Goal: Task Accomplishment & Management: Manage account settings

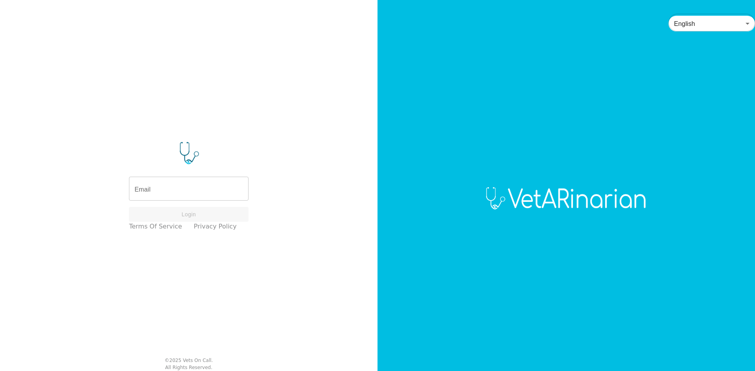
click at [187, 184] on input "Email" at bounding box center [188, 190] width 119 height 22
type input "[PERSON_NAME][EMAIL_ADDRESS][DOMAIN_NAME]"
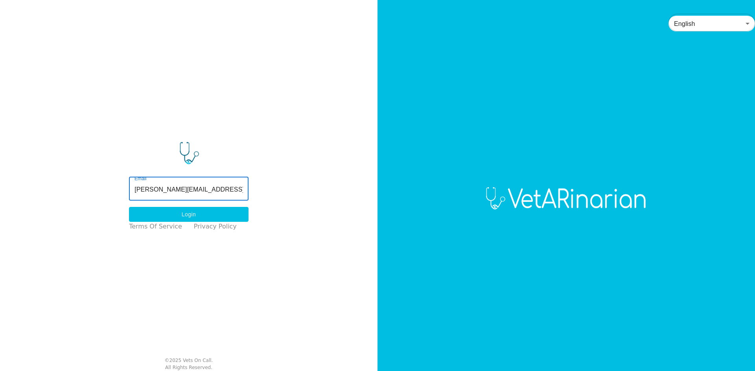
click at [218, 209] on button "Login" at bounding box center [188, 214] width 119 height 15
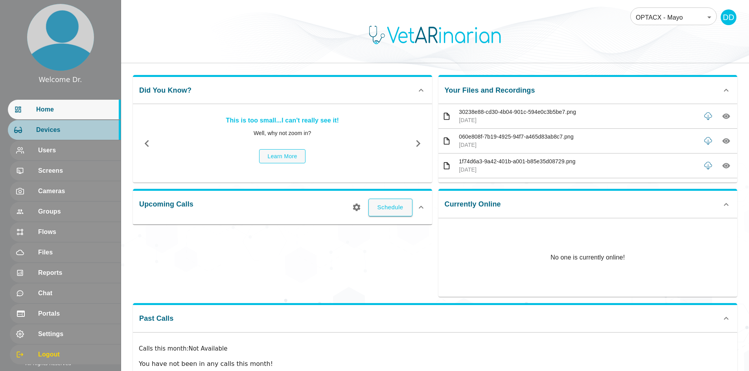
click at [51, 127] on span "Devices" at bounding box center [75, 129] width 78 height 9
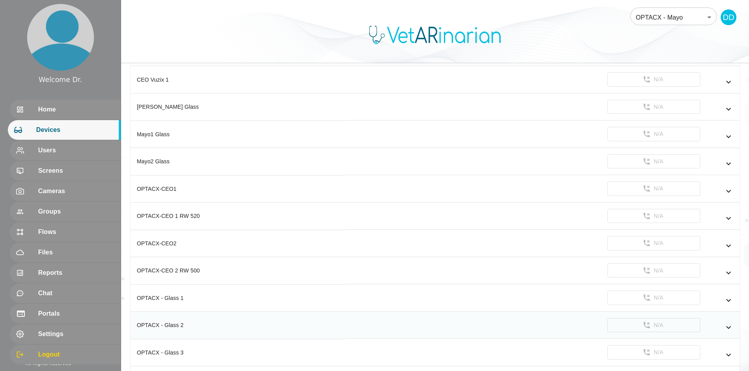
scroll to position [159, 0]
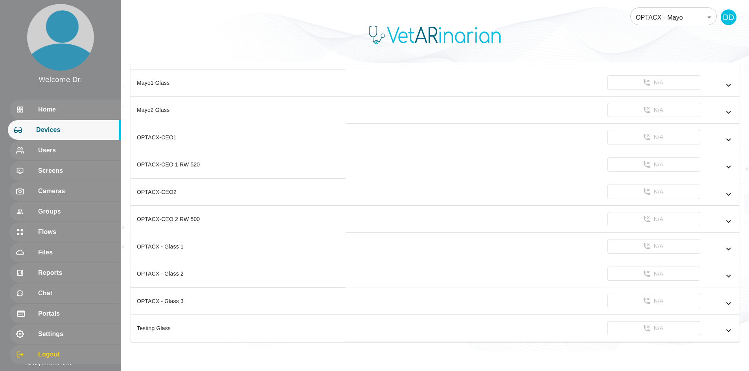
click at [51, 129] on span "Devices" at bounding box center [75, 129] width 78 height 9
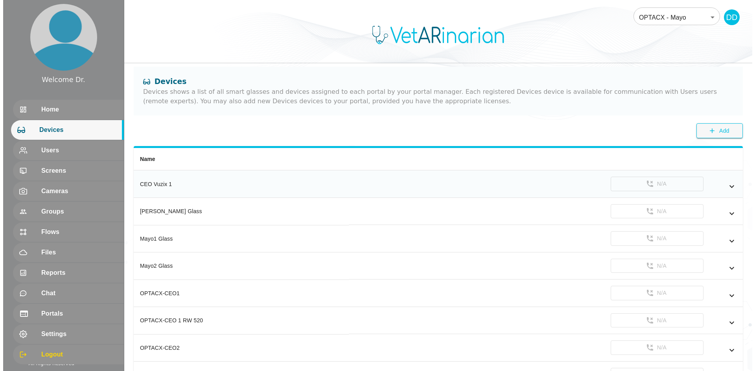
scroll to position [0, 0]
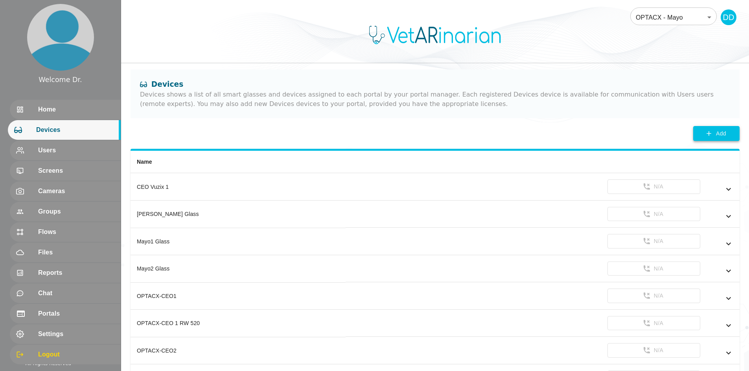
click at [719, 129] on span "Add" at bounding box center [721, 134] width 10 height 10
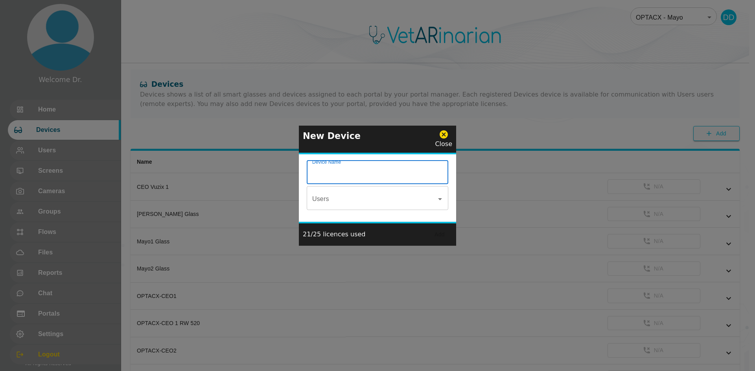
click at [366, 180] on input "Device Name" at bounding box center [377, 173] width 141 height 22
click at [441, 206] on div "Users" at bounding box center [377, 199] width 141 height 22
type input "Test Record"
click at [439, 198] on icon "Open" at bounding box center [439, 199] width 9 height 9
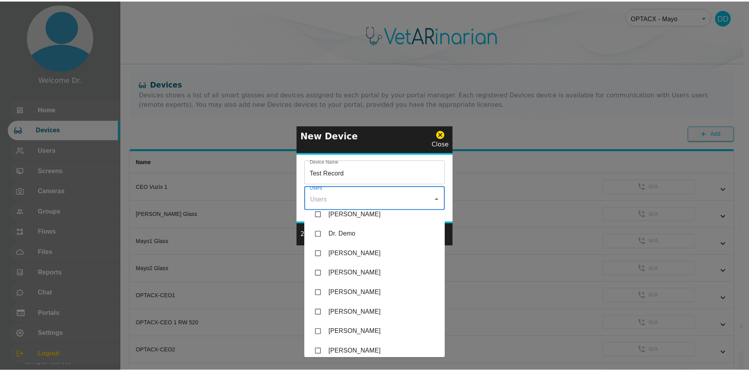
scroll to position [113, 0]
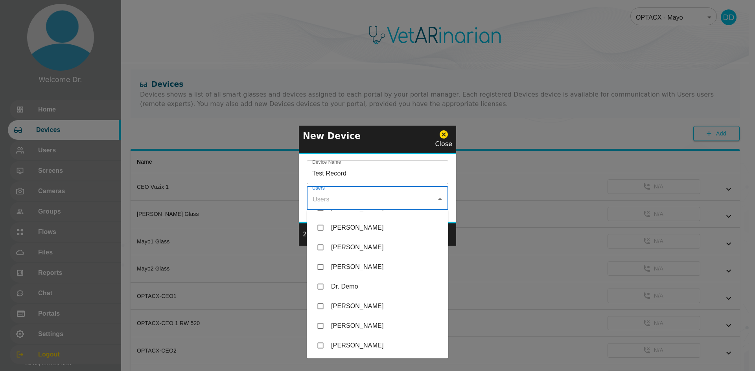
click at [320, 286] on input "checkbox" at bounding box center [320, 286] width 15 height 15
checkbox input "true"
click at [454, 176] on div "Device Name Test Record Device Name Users Dr. Demo Users" at bounding box center [377, 188] width 157 height 68
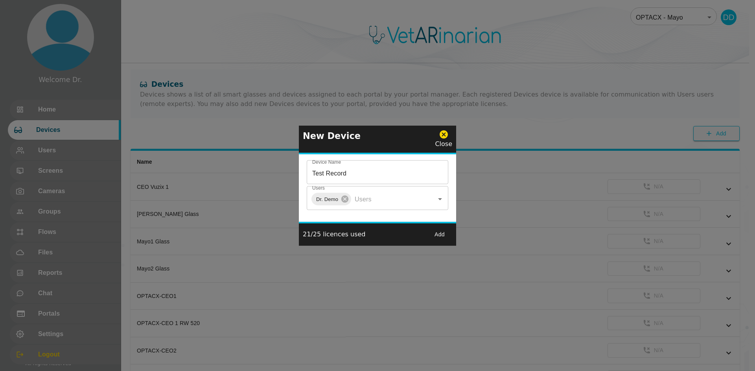
click at [438, 234] on button "Add" at bounding box center [439, 235] width 25 height 15
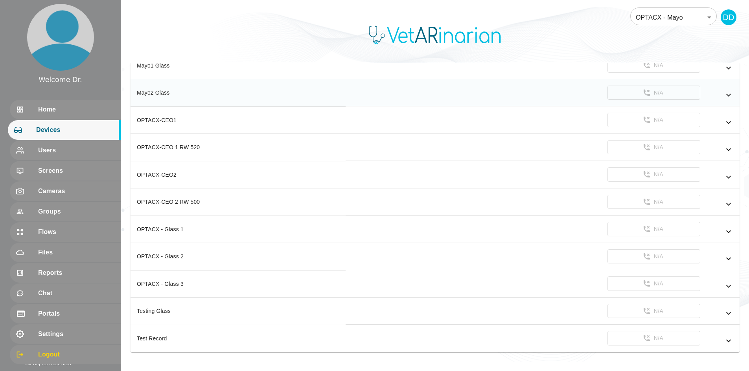
scroll to position [186, 0]
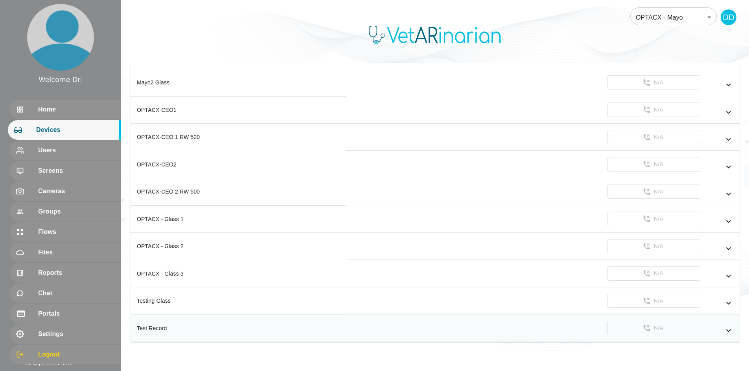
click at [725, 330] on icon "simple table" at bounding box center [727, 330] width 9 height 9
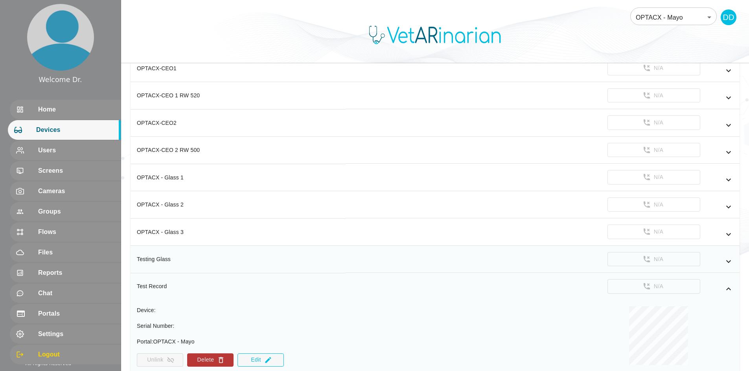
scroll to position [259, 0]
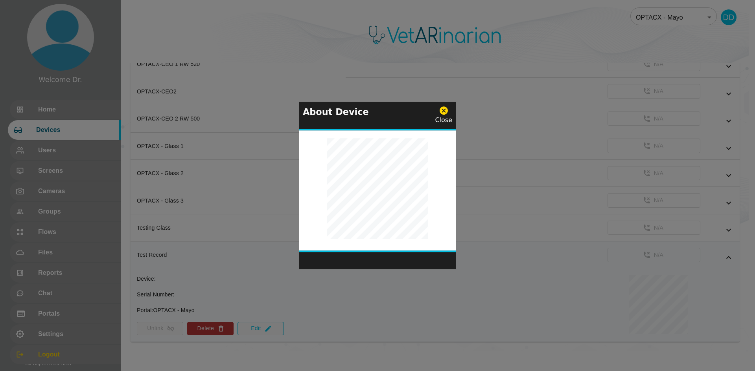
click at [447, 115] on icon at bounding box center [444, 111] width 10 height 10
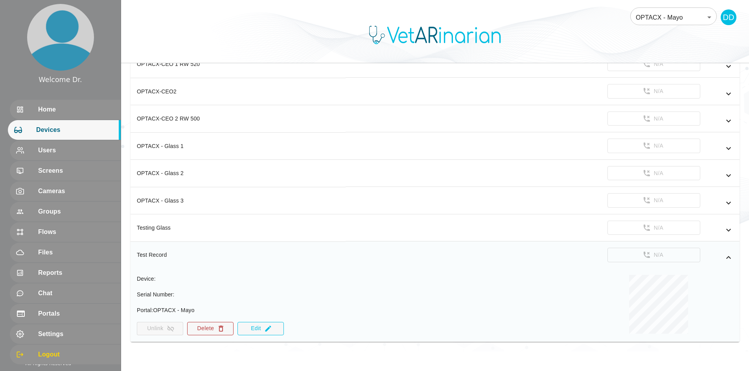
click at [217, 327] on icon "simple table" at bounding box center [221, 329] width 8 height 8
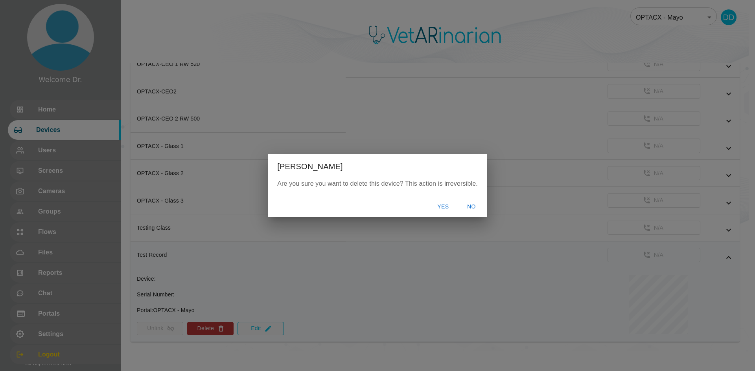
click at [447, 207] on button "Yes" at bounding box center [442, 207] width 25 height 15
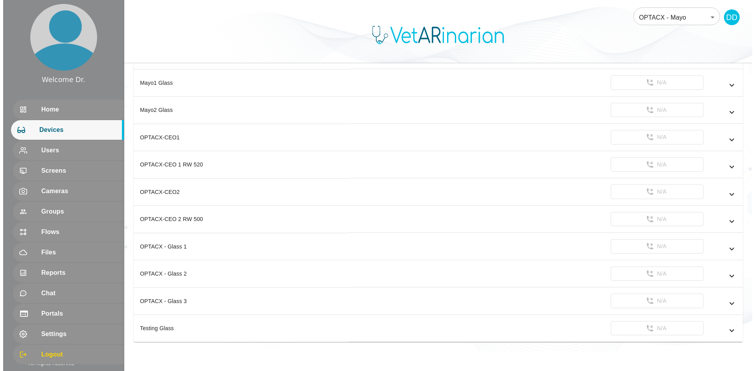
scroll to position [159, 0]
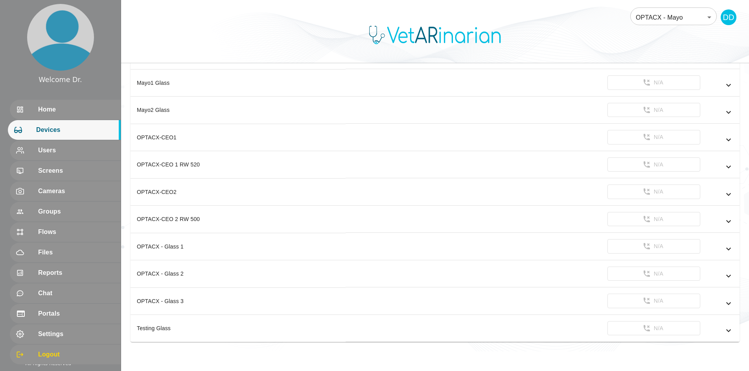
click at [658, 20] on body "Welcome Dr. Home Devices Users Screens Cameras Groups Flows Files Reports Chat …" at bounding box center [374, 96] width 749 height 510
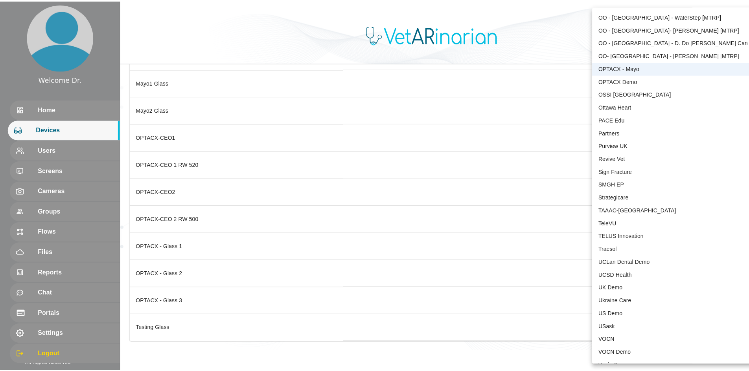
scroll to position [1580, 0]
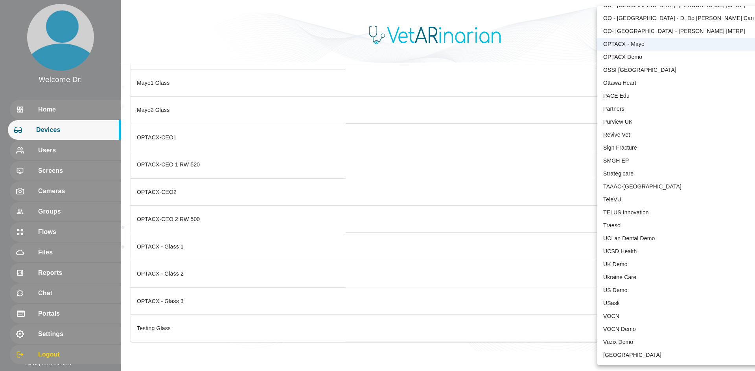
click at [650, 325] on li "VOCN Demo" at bounding box center [678, 329] width 163 height 13
type input "158"
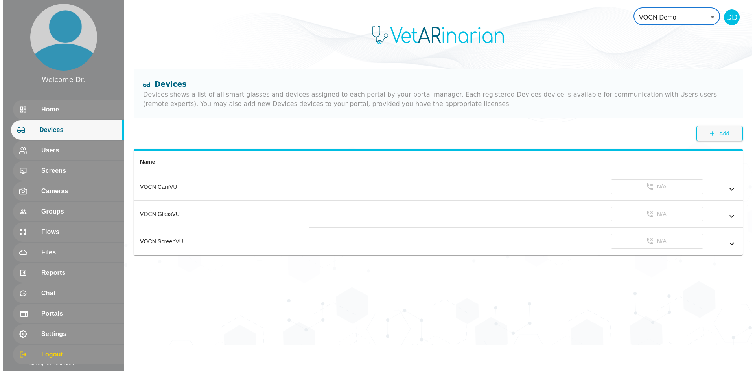
scroll to position [0, 0]
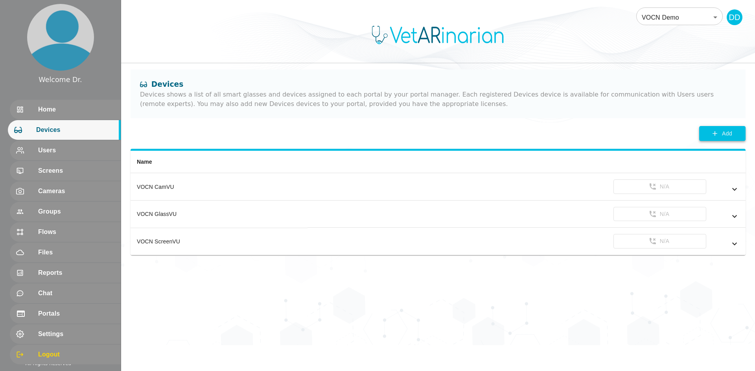
click at [722, 131] on span "Add" at bounding box center [727, 134] width 10 height 10
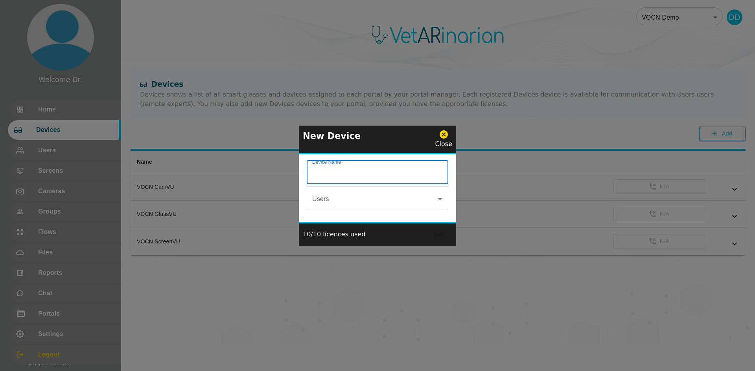
click at [378, 171] on input "Device Name" at bounding box center [377, 173] width 141 height 22
type input "Test Record"
click at [440, 197] on icon "Open" at bounding box center [439, 199] width 9 height 9
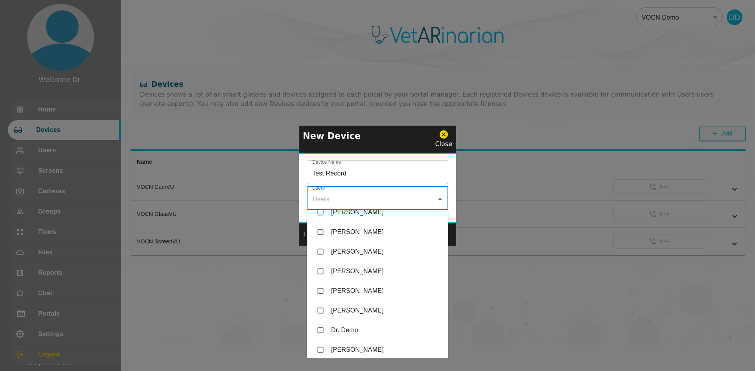
scroll to position [79, 0]
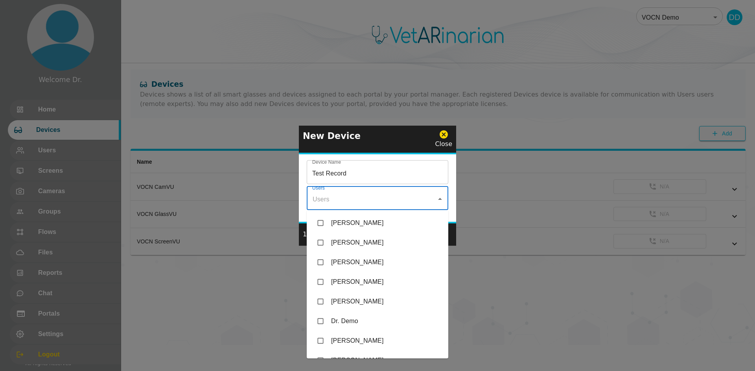
click at [321, 319] on input "checkbox" at bounding box center [320, 321] width 15 height 15
checkbox input "true"
click at [453, 176] on div "Device Name Test Record Device Name Users Dr. Demo Users" at bounding box center [377, 188] width 157 height 68
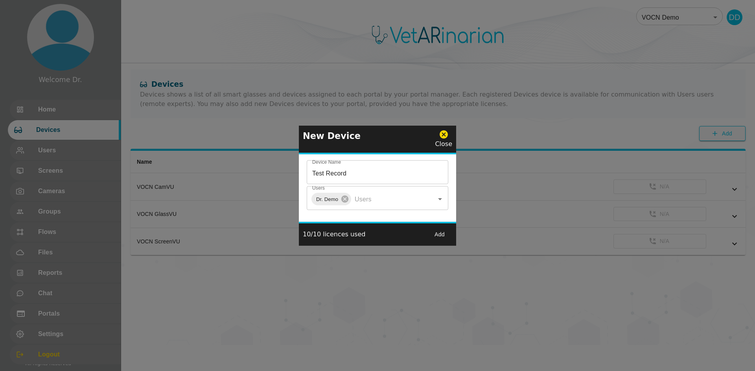
click at [438, 231] on button "Add" at bounding box center [439, 235] width 25 height 15
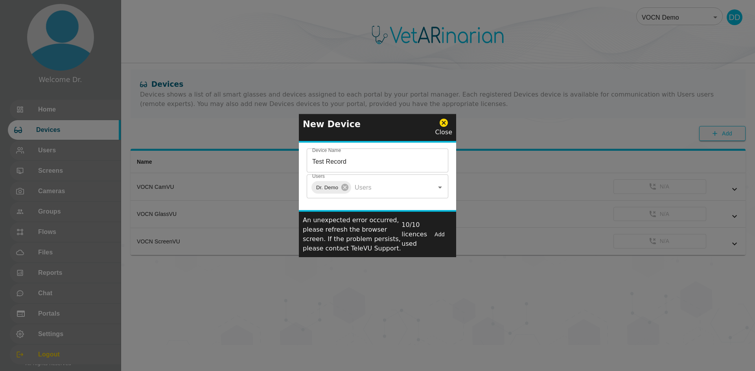
click at [445, 120] on icon at bounding box center [443, 123] width 8 height 8
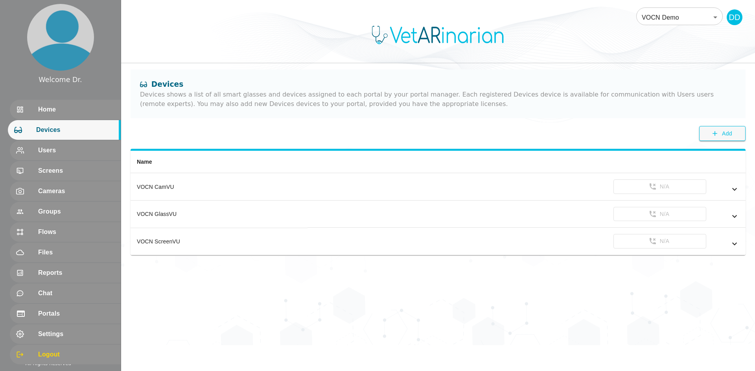
click at [671, 16] on body "Welcome Dr. Home Devices Users Screens Cameras Groups Flows Files Reports Chat …" at bounding box center [377, 172] width 755 height 345
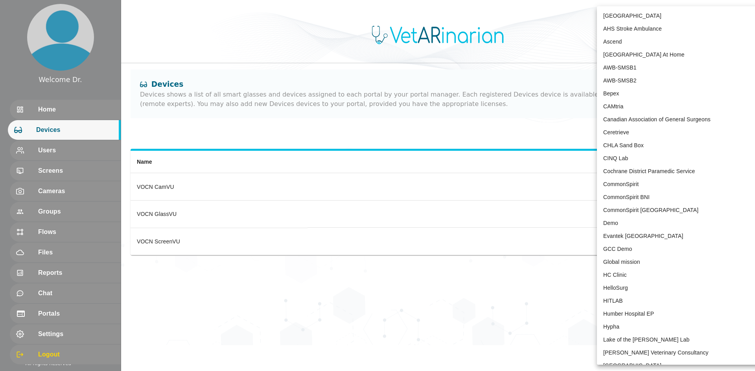
scroll to position [1580, 0]
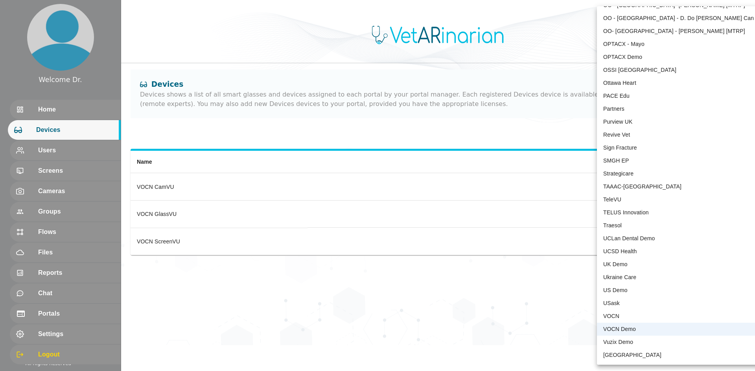
click at [655, 316] on li "VOCN" at bounding box center [678, 316] width 163 height 13
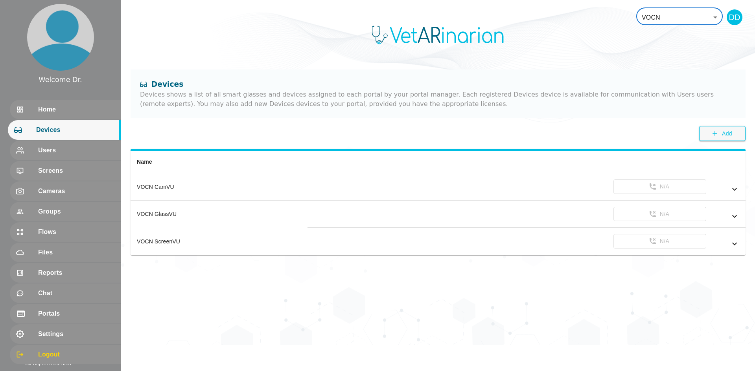
type input "87"
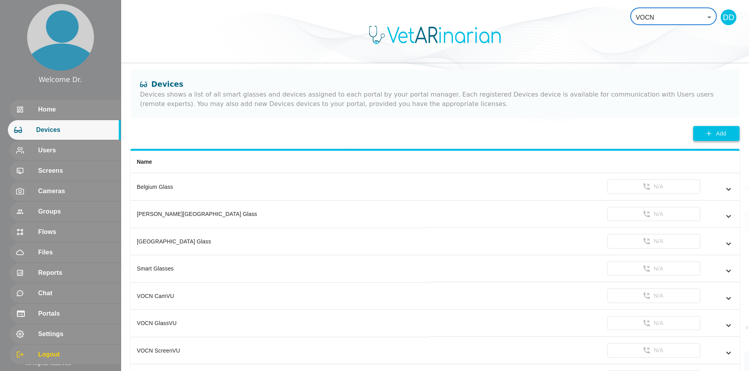
click at [709, 133] on icon "button" at bounding box center [708, 133] width 5 height 5
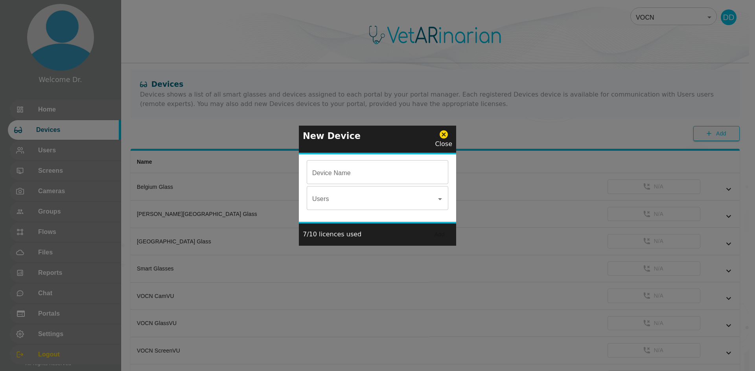
click at [351, 177] on input "Device Name" at bounding box center [377, 173] width 141 height 22
type input "Test Record"
click at [355, 203] on input "Users" at bounding box center [371, 199] width 123 height 15
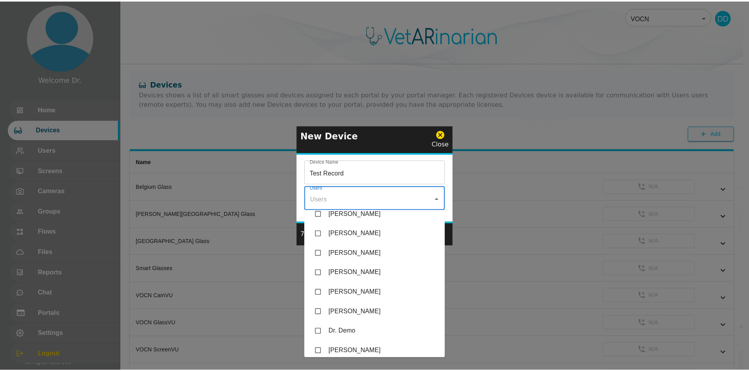
scroll to position [79, 0]
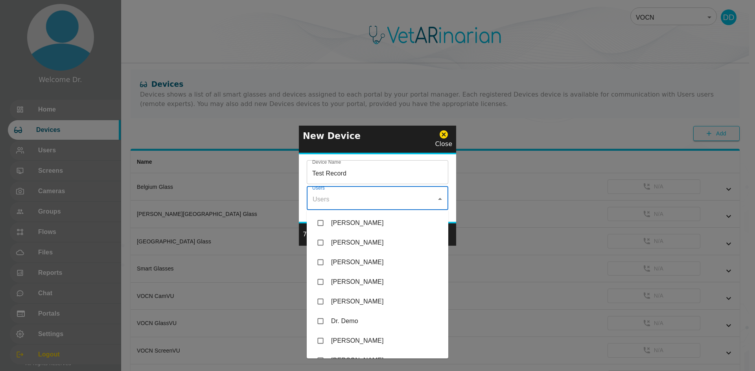
click at [322, 322] on input "checkbox" at bounding box center [320, 321] width 15 height 15
checkbox input "true"
click at [453, 186] on div "Device Name Test Record Device Name Users Dr. Demo Users" at bounding box center [377, 188] width 157 height 68
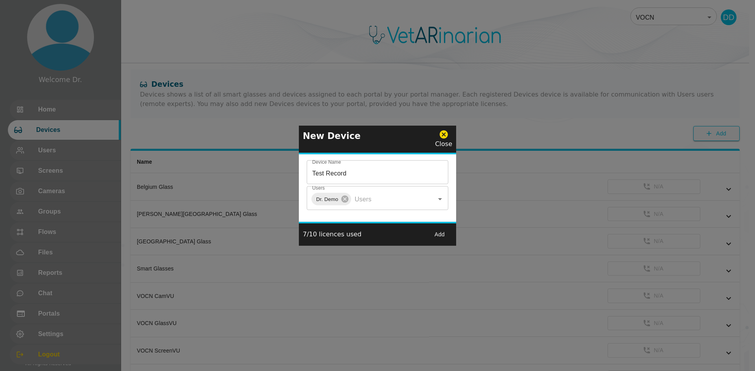
click at [441, 236] on button "Add" at bounding box center [439, 235] width 25 height 15
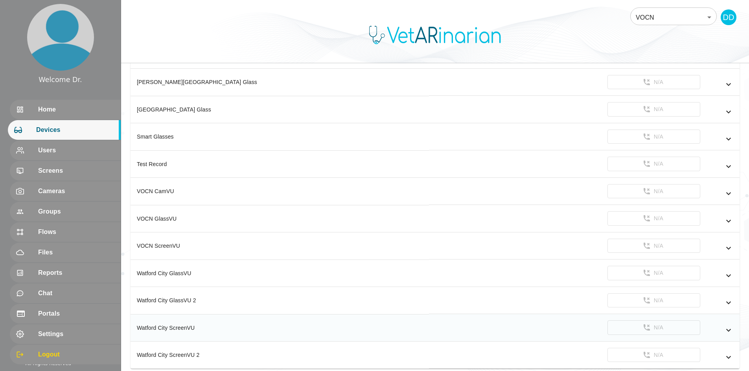
scroll to position [80, 0]
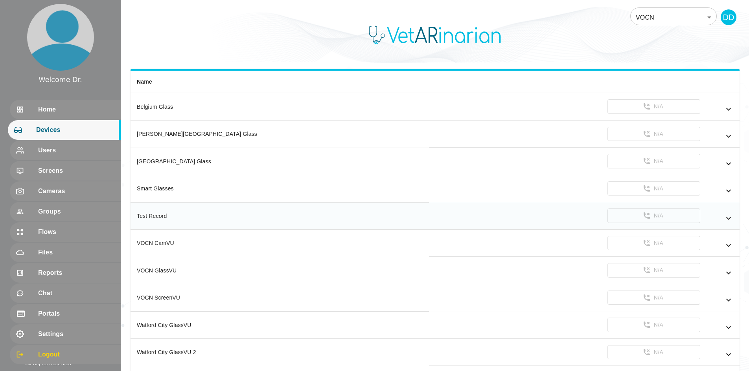
click at [727, 218] on icon "simple table" at bounding box center [728, 218] width 5 height 3
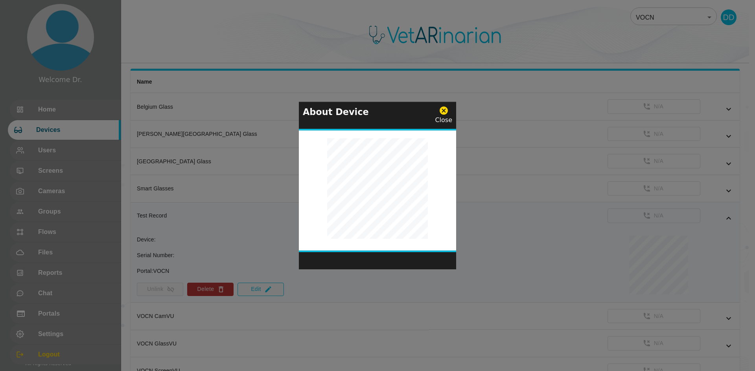
click at [446, 108] on icon at bounding box center [443, 110] width 8 height 8
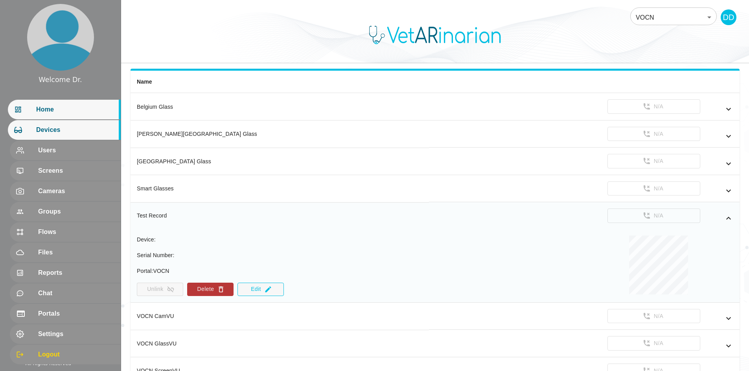
click at [57, 112] on span "Home" at bounding box center [75, 109] width 78 height 9
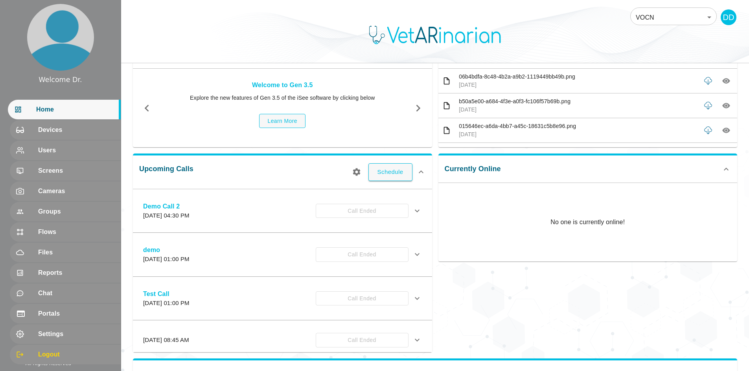
scroll to position [80, 0]
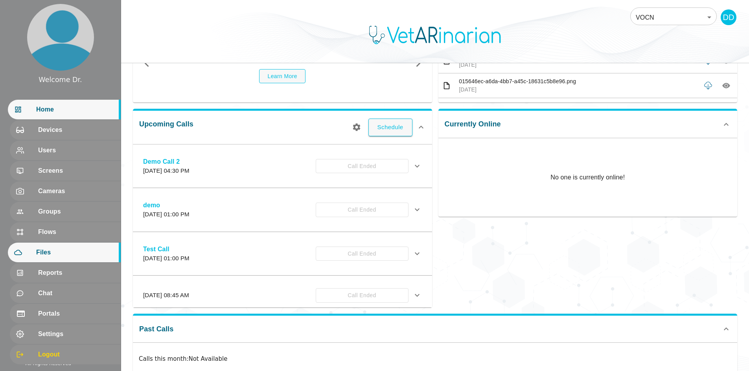
click at [56, 255] on span "Files" at bounding box center [75, 252] width 78 height 9
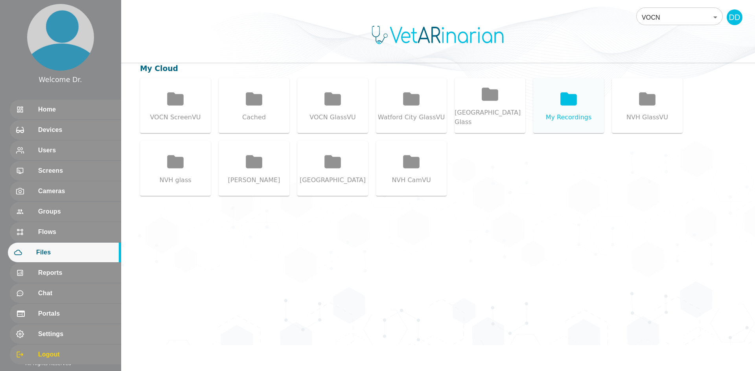
click at [565, 98] on icon at bounding box center [568, 98] width 17 height 13
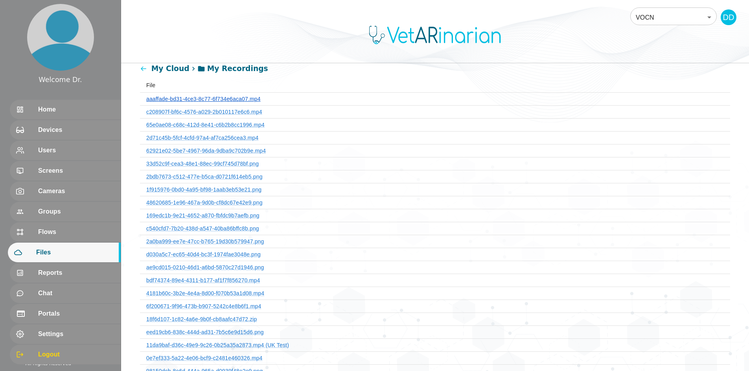
click at [244, 97] on link "aaaffade-bd31-4ce3-8c77-6f734e6aca07.mp4" at bounding box center [203, 99] width 114 height 6
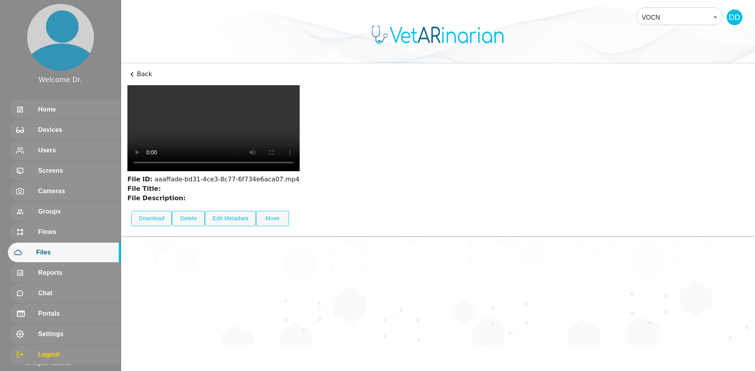
click at [141, 75] on p "Back" at bounding box center [437, 74] width 621 height 9
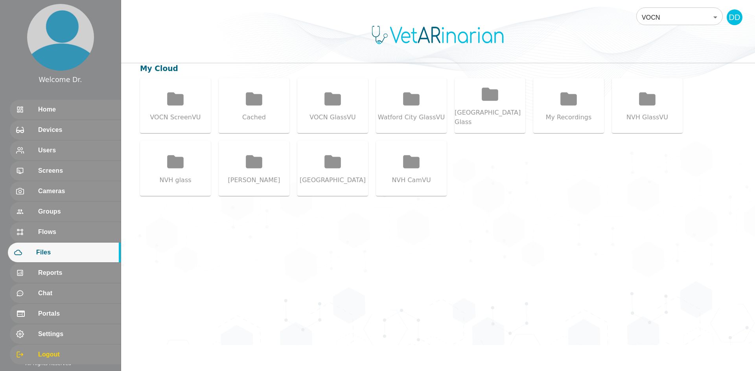
click at [531, 195] on div "VOCN ScreenVU Cached VOCN GlassVU Watford City [GEOGRAPHIC_DATA] Glass My Recor…" at bounding box center [438, 137] width 596 height 118
click at [393, 232] on div "VOCN 87 ​ DD My Cloud VOCN ScreenVU Cached VOCN GlassVU Watford City [GEOGRAPHI…" at bounding box center [437, 172] width 633 height 345
click at [56, 253] on span "Files" at bounding box center [75, 252] width 78 height 9
click at [49, 122] on div "Devices" at bounding box center [64, 130] width 113 height 20
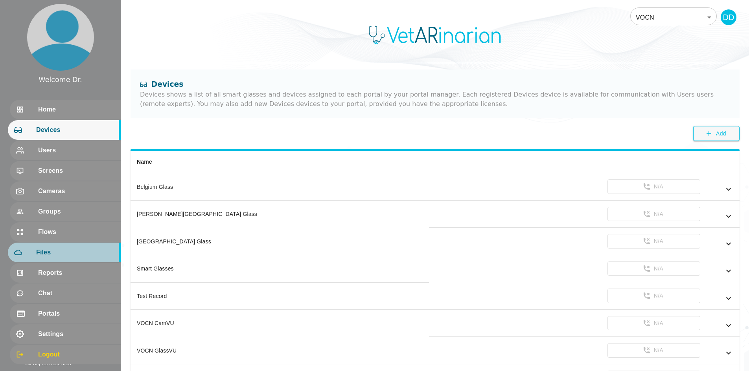
click at [56, 254] on span "Files" at bounding box center [75, 252] width 78 height 9
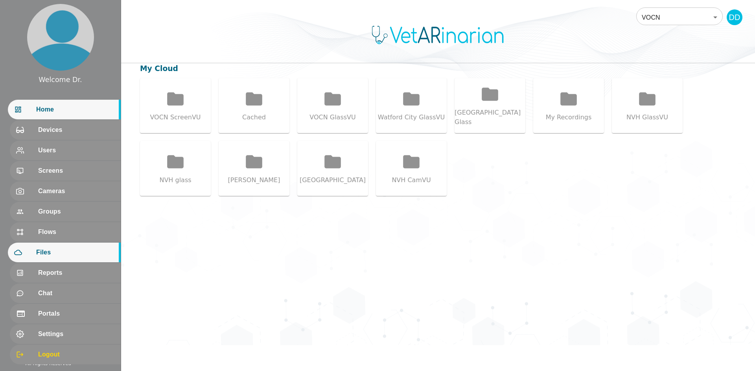
click at [66, 109] on span "Home" at bounding box center [75, 109] width 78 height 9
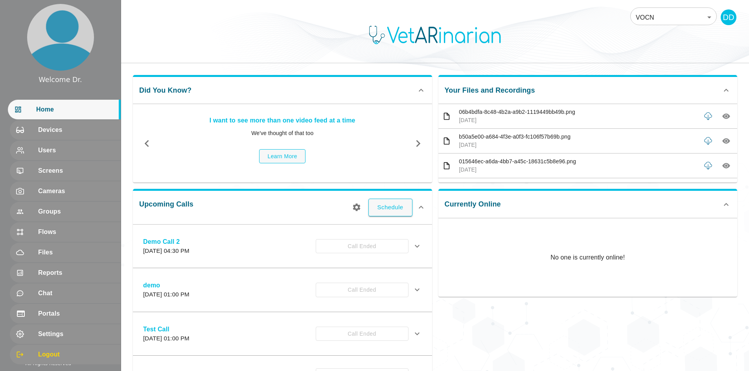
drag, startPoint x: 64, startPoint y: 197, endPoint x: 56, endPoint y: 202, distance: 9.2
click at [64, 197] on div "Cameras" at bounding box center [65, 192] width 111 height 20
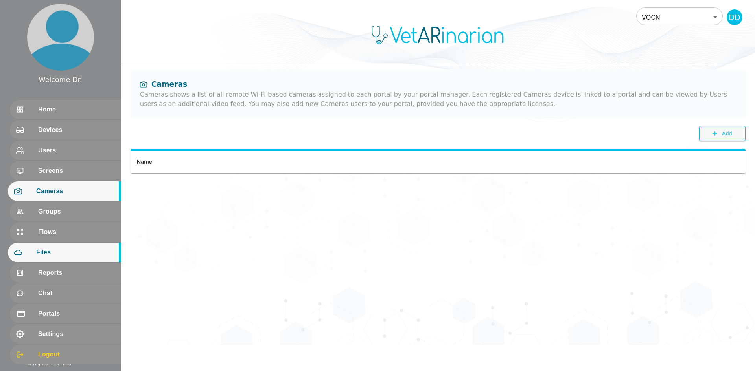
click at [55, 254] on span "Files" at bounding box center [75, 252] width 78 height 9
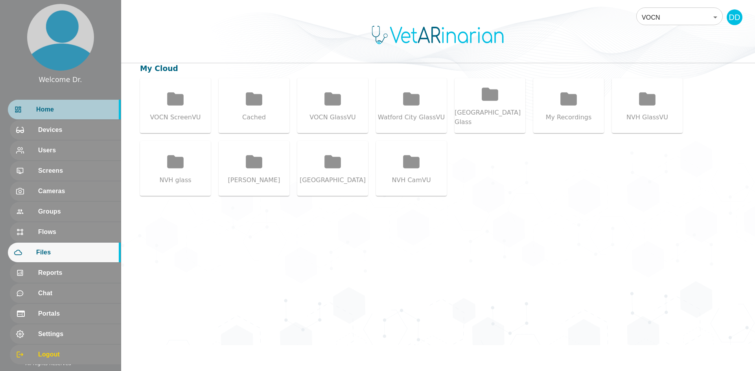
click at [68, 114] on span "Home" at bounding box center [75, 109] width 78 height 9
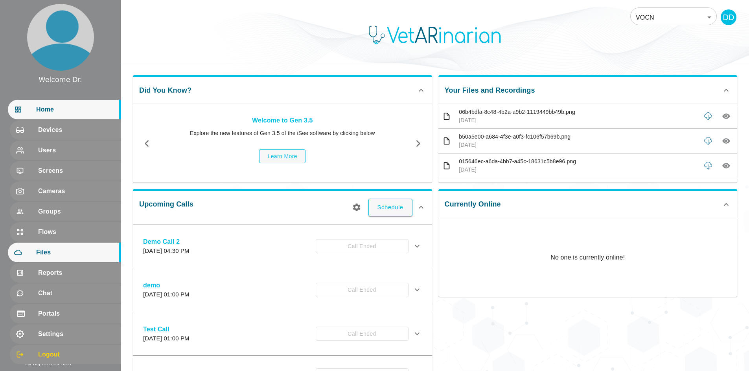
click at [46, 243] on div "Files" at bounding box center [64, 253] width 113 height 20
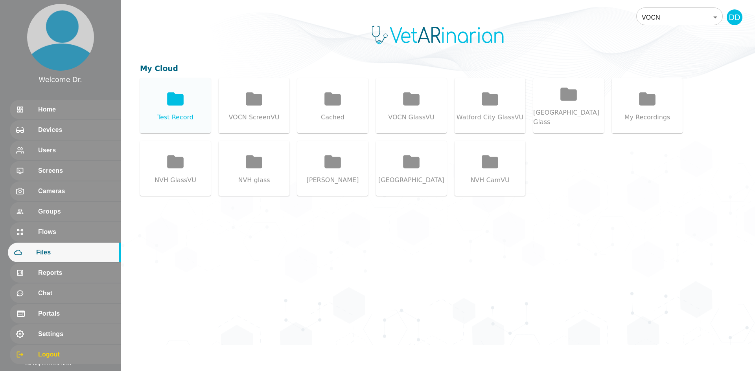
click at [183, 115] on div "Test Record" at bounding box center [175, 117] width 36 height 9
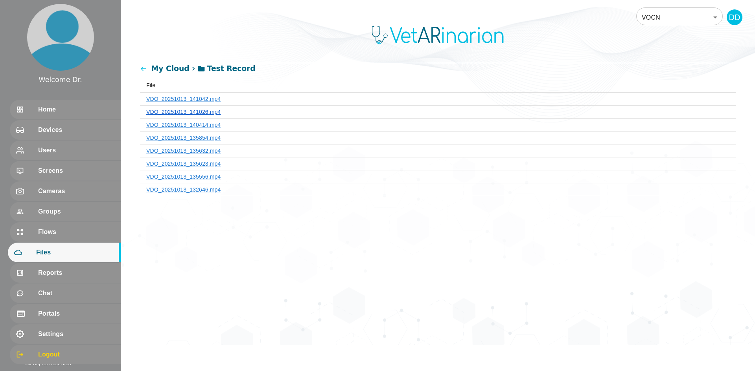
click at [203, 111] on link "VDO_20251013_141026.mp4" at bounding box center [183, 112] width 75 height 6
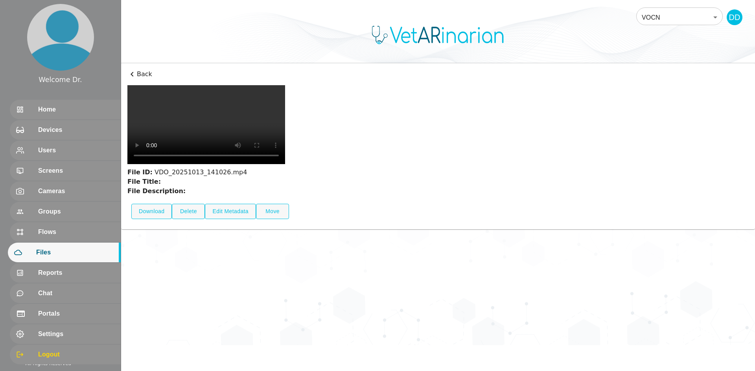
click at [138, 74] on p "Back" at bounding box center [437, 74] width 621 height 9
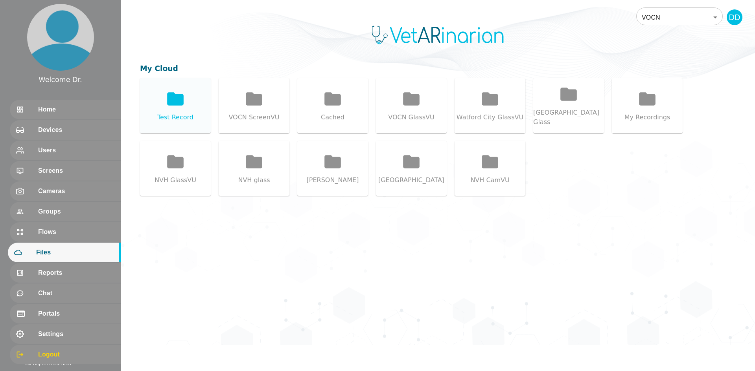
click at [176, 100] on icon at bounding box center [175, 98] width 17 height 13
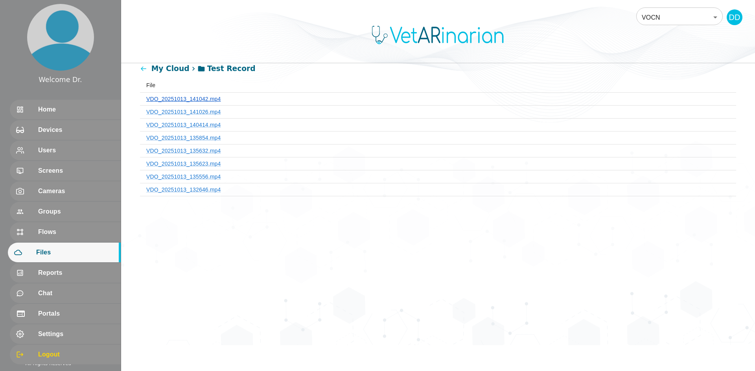
click at [196, 101] on link "VDO_20251013_141042.mp4" at bounding box center [183, 99] width 75 height 6
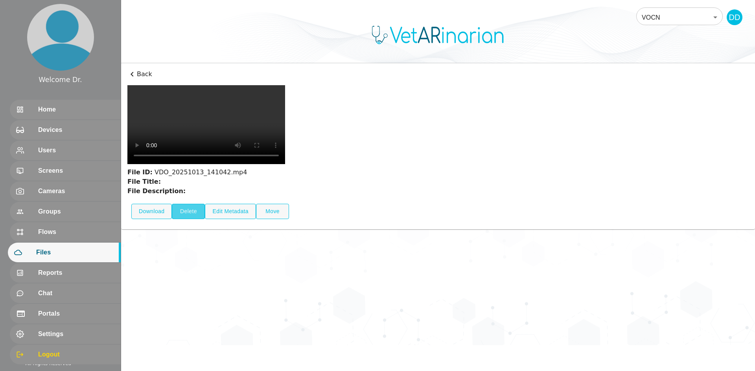
click at [188, 219] on button "Delete" at bounding box center [188, 211] width 33 height 15
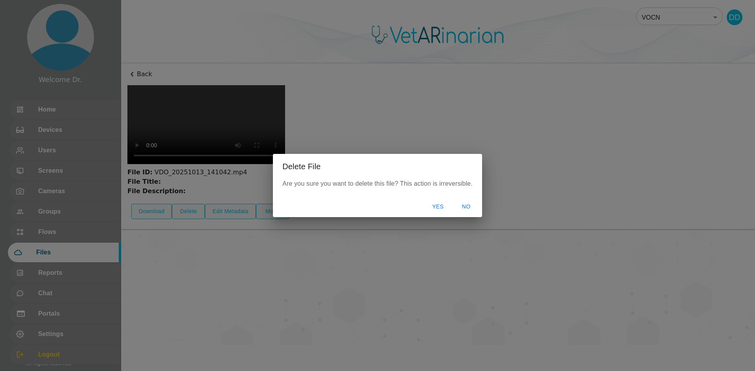
click at [439, 204] on button "Yes" at bounding box center [437, 207] width 25 height 15
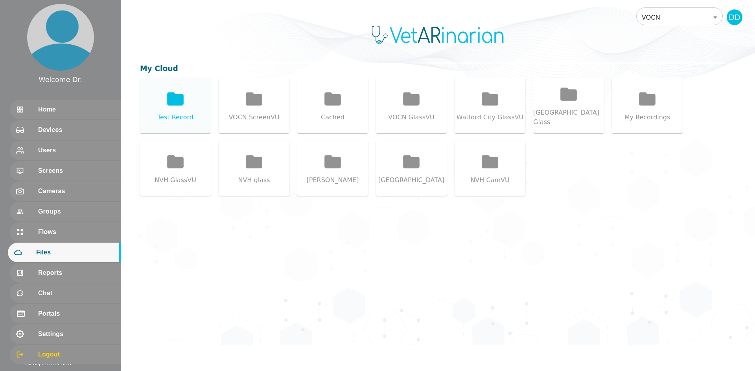
click at [167, 103] on icon at bounding box center [175, 99] width 20 height 20
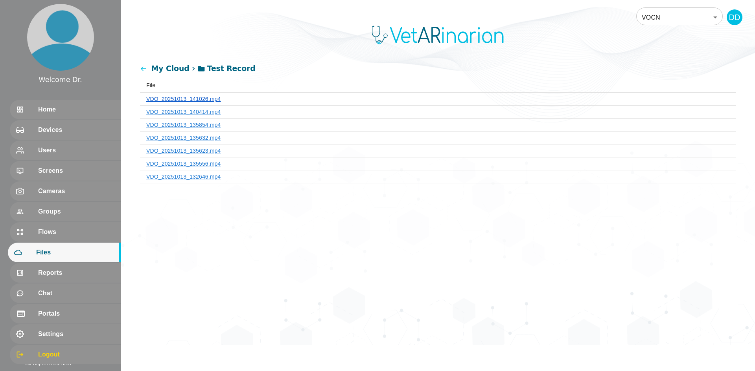
click at [196, 99] on link "VDO_20251013_141026.mp4" at bounding box center [183, 99] width 75 height 6
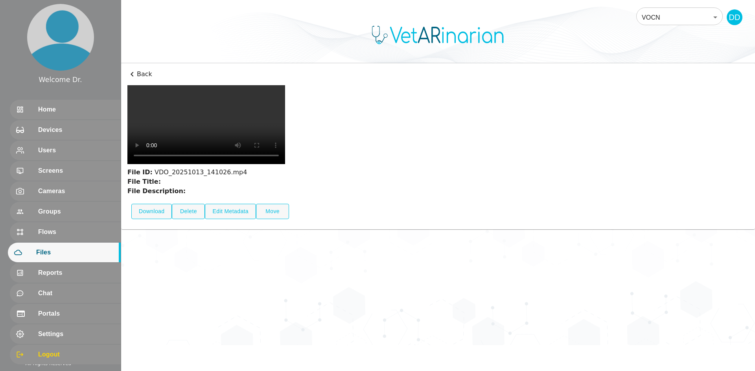
click at [187, 164] on video at bounding box center [206, 124] width 158 height 79
click at [193, 219] on button "Delete" at bounding box center [188, 211] width 33 height 15
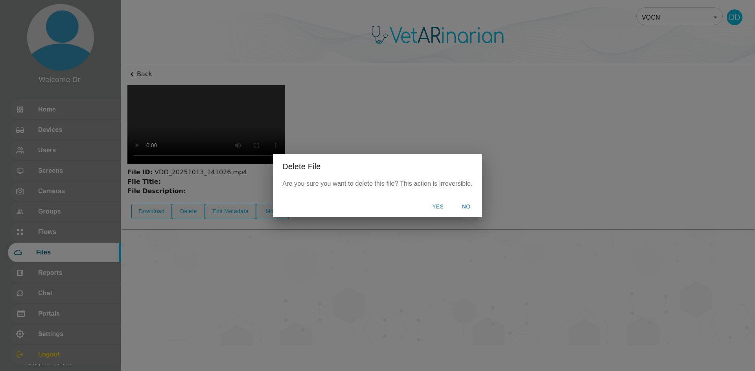
click at [434, 205] on button "Yes" at bounding box center [437, 207] width 25 height 15
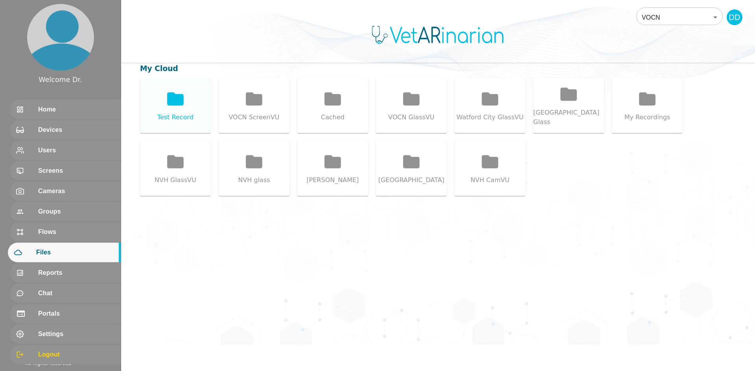
click at [180, 102] on icon at bounding box center [175, 98] width 17 height 13
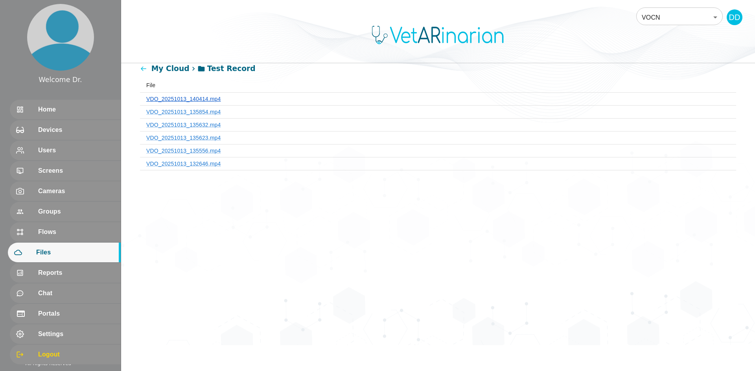
click at [199, 96] on link "VDO_20251013_140414.mp4" at bounding box center [183, 99] width 75 height 6
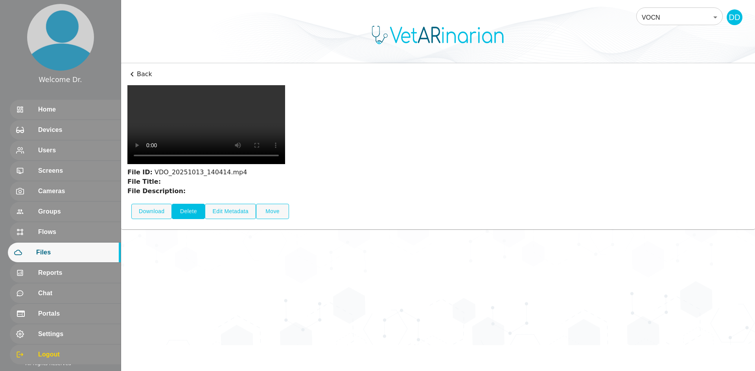
click at [187, 219] on button "Delete" at bounding box center [188, 211] width 33 height 15
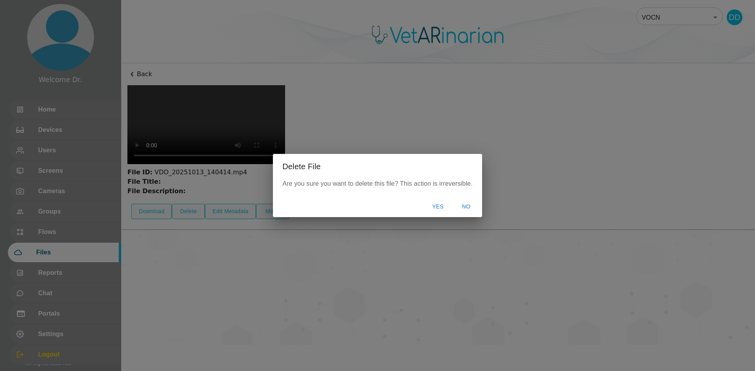
click at [441, 204] on button "Yes" at bounding box center [437, 207] width 25 height 15
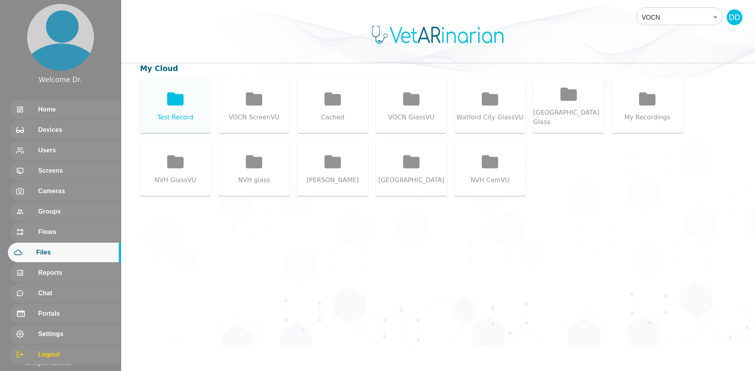
click at [182, 107] on icon at bounding box center [175, 99] width 20 height 20
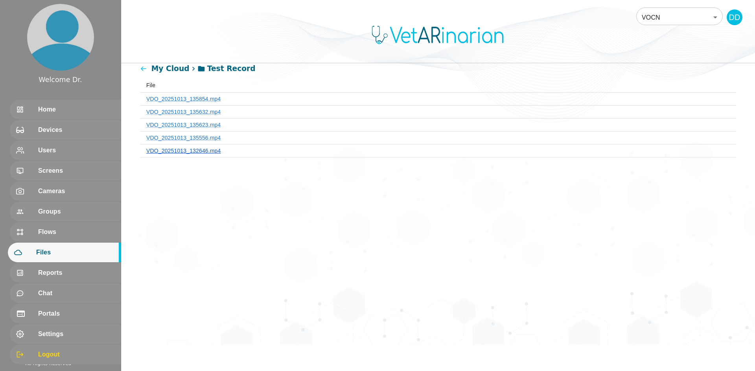
click at [194, 151] on link "VDO_20251013_132646.mp4" at bounding box center [183, 151] width 75 height 6
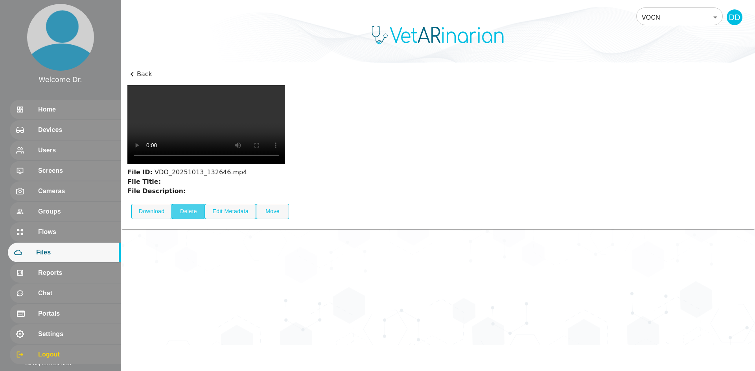
click at [193, 219] on button "Delete" at bounding box center [188, 211] width 33 height 15
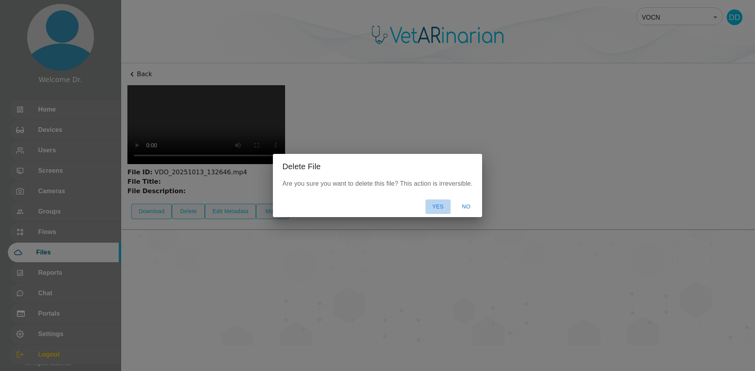
click at [444, 204] on button "Yes" at bounding box center [437, 207] width 25 height 15
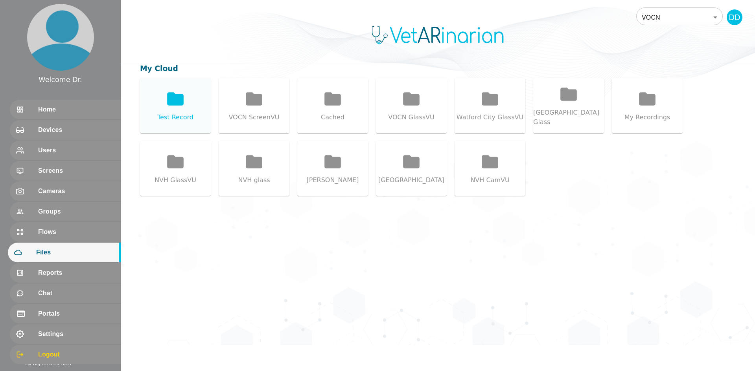
click at [182, 114] on div "Test Record" at bounding box center [175, 117] width 36 height 9
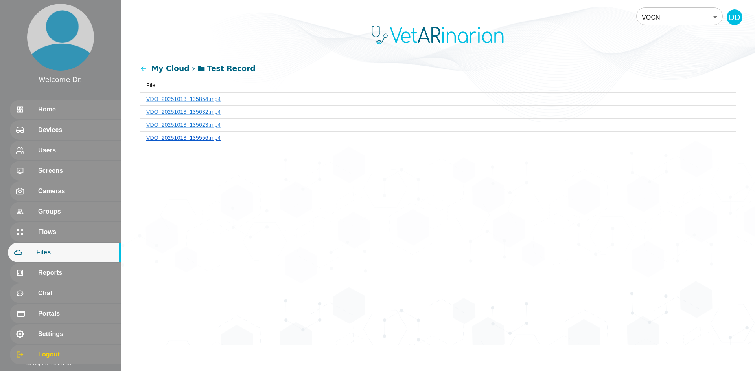
click at [195, 136] on link "VDO_20251013_135556.mp4" at bounding box center [183, 138] width 75 height 6
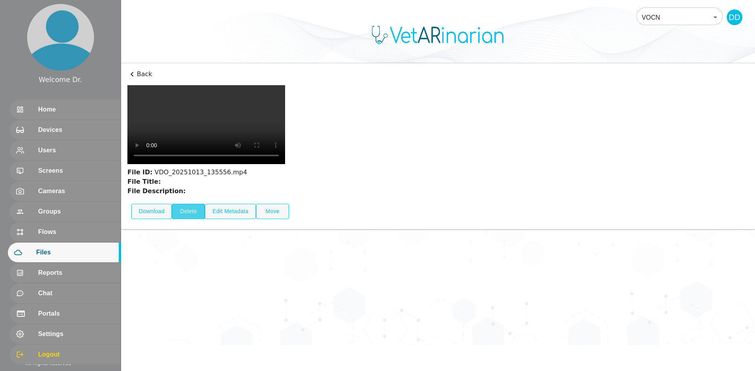
click at [185, 219] on button "Delete" at bounding box center [188, 211] width 33 height 15
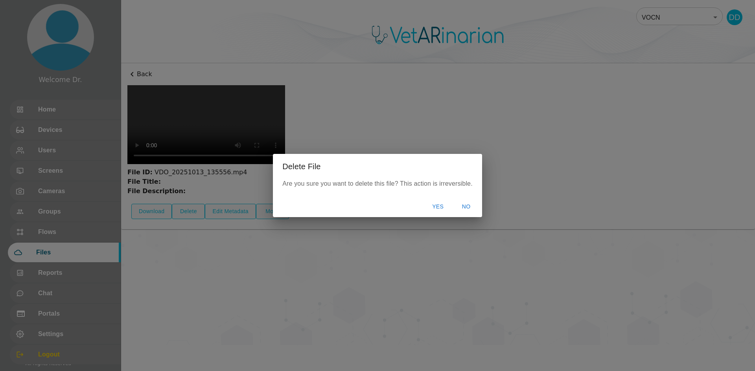
click at [433, 205] on button "Yes" at bounding box center [437, 207] width 25 height 15
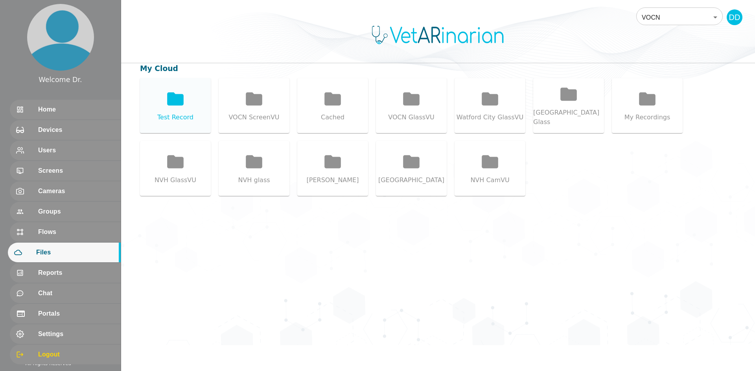
click at [168, 96] on icon at bounding box center [175, 98] width 17 height 13
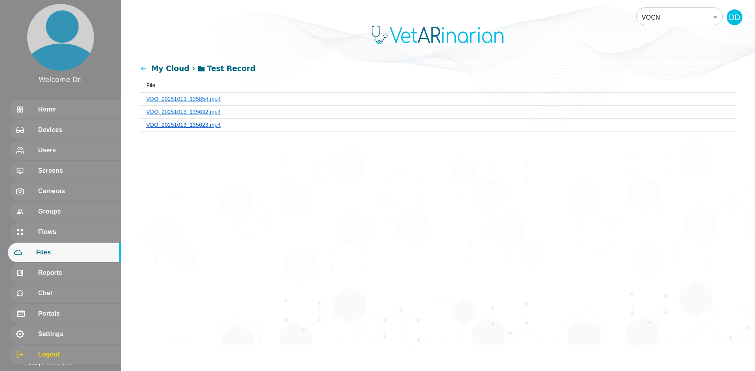
click at [193, 124] on link "VDO_20251013_135623.mp4" at bounding box center [183, 125] width 75 height 6
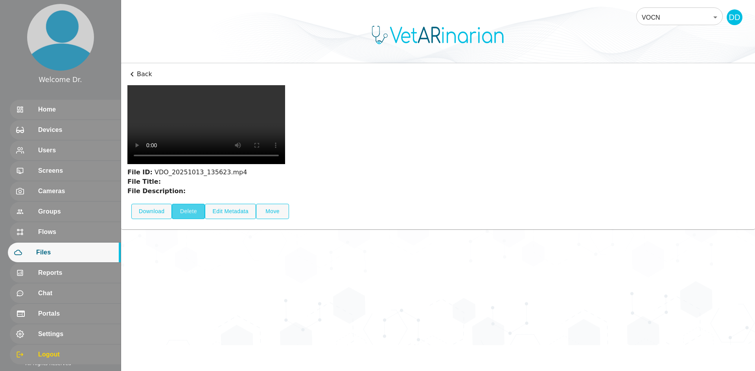
click at [193, 219] on button "Delete" at bounding box center [188, 211] width 33 height 15
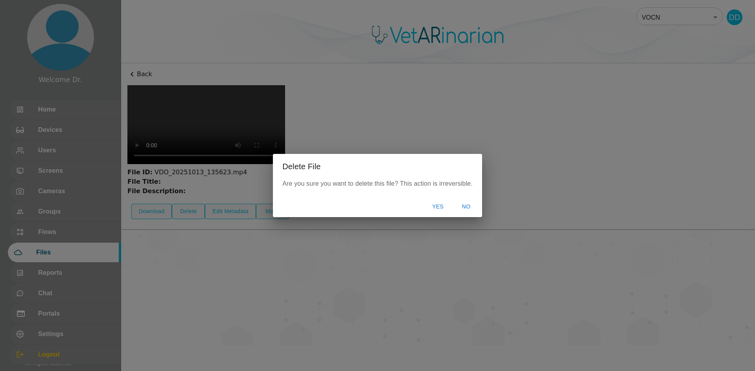
click at [435, 204] on button "Yes" at bounding box center [437, 207] width 25 height 15
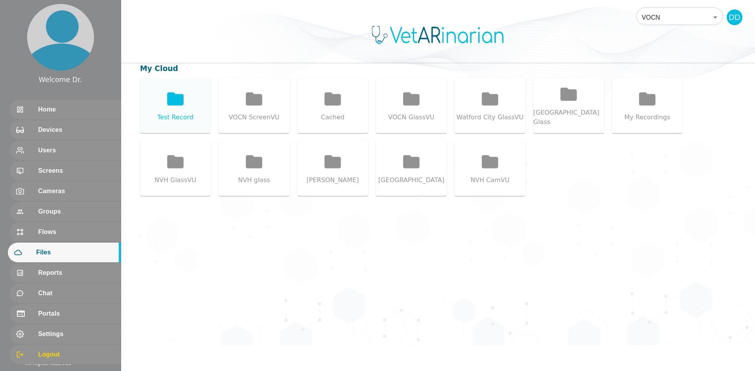
click at [185, 110] on div "Test Record" at bounding box center [175, 105] width 71 height 55
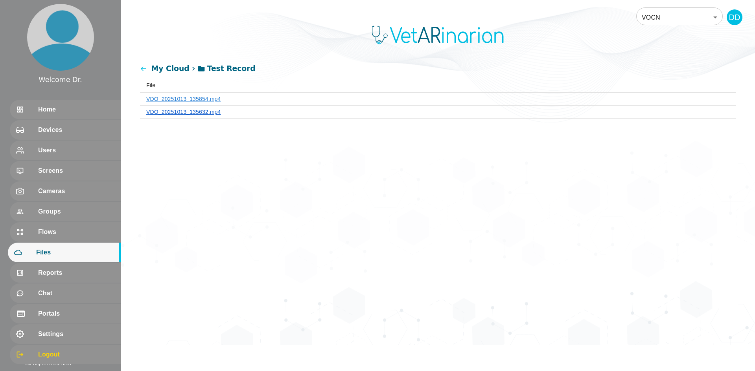
click at [197, 110] on link "VDO_20251013_135632.mp4" at bounding box center [183, 112] width 75 height 6
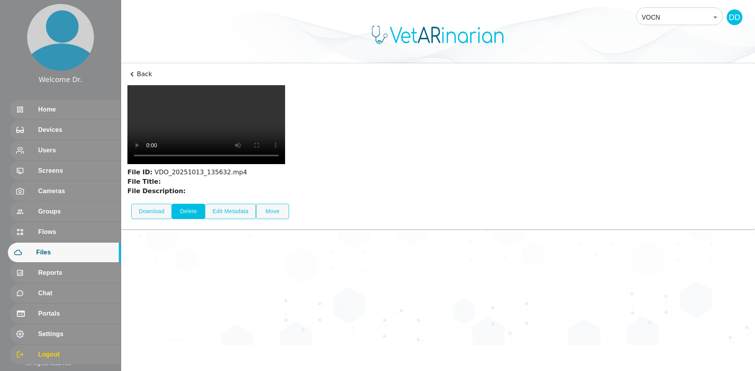
click at [187, 219] on button "Delete" at bounding box center [188, 211] width 33 height 15
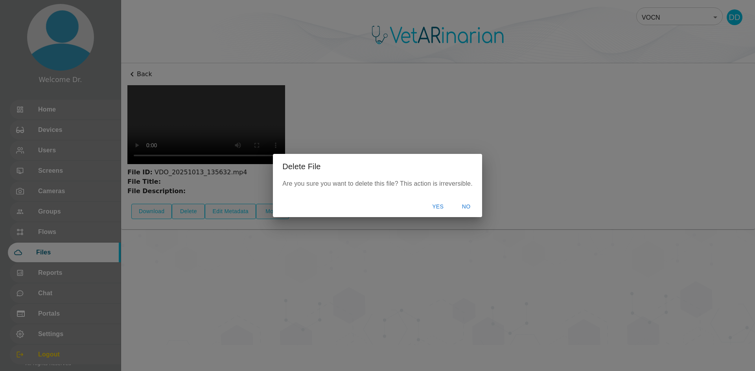
click at [428, 208] on button "Yes" at bounding box center [437, 207] width 25 height 15
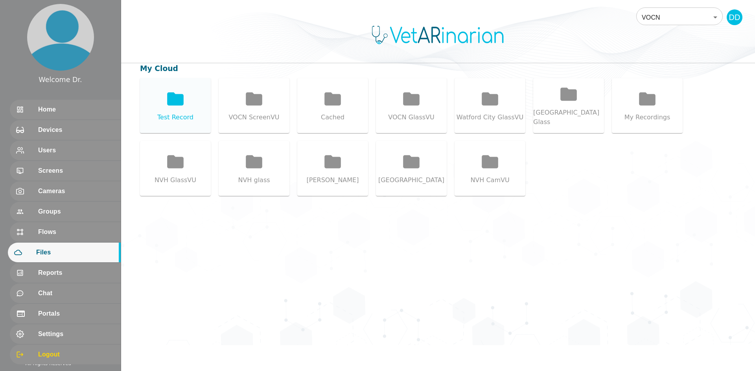
click at [190, 109] on div "Test Record" at bounding box center [175, 105] width 71 height 55
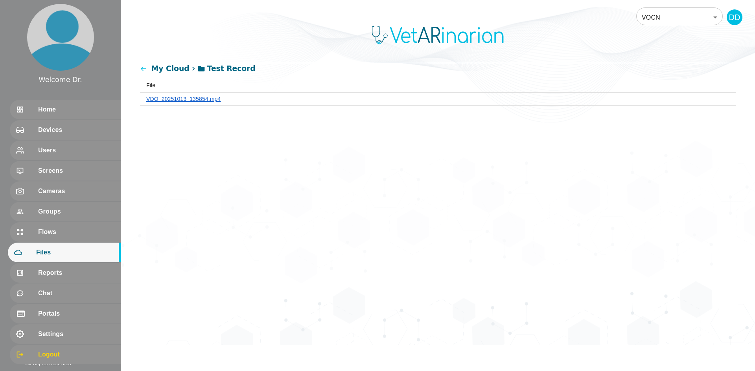
click at [189, 98] on link "VDO_20251013_135854.mp4" at bounding box center [183, 99] width 75 height 6
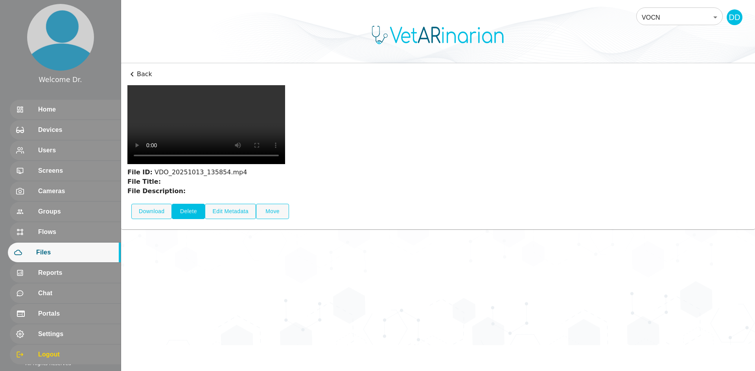
click at [188, 219] on button "Delete" at bounding box center [188, 211] width 33 height 15
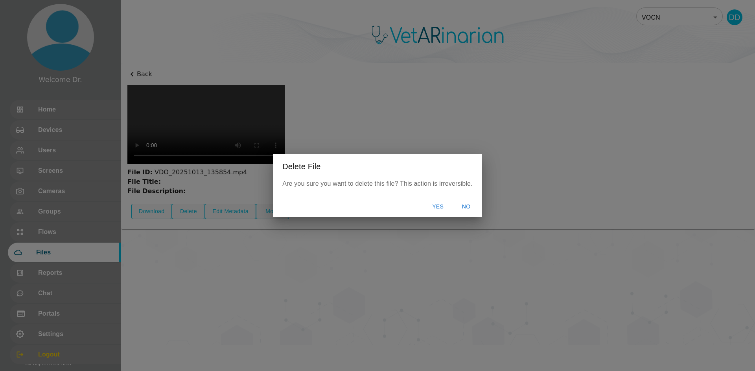
click at [444, 206] on button "Yes" at bounding box center [437, 207] width 25 height 15
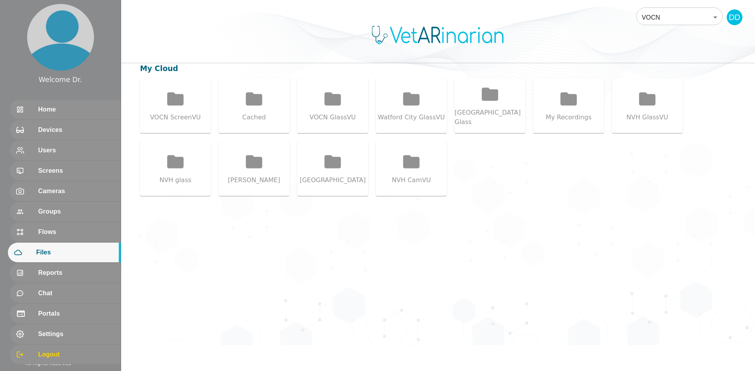
click at [474, 248] on div "VOCN 87 ​ DD My Cloud VOCN ScreenVU Cached VOCN GlassVU Watford City [GEOGRAPHI…" at bounding box center [437, 172] width 633 height 345
click at [50, 104] on div "Home" at bounding box center [64, 110] width 113 height 20
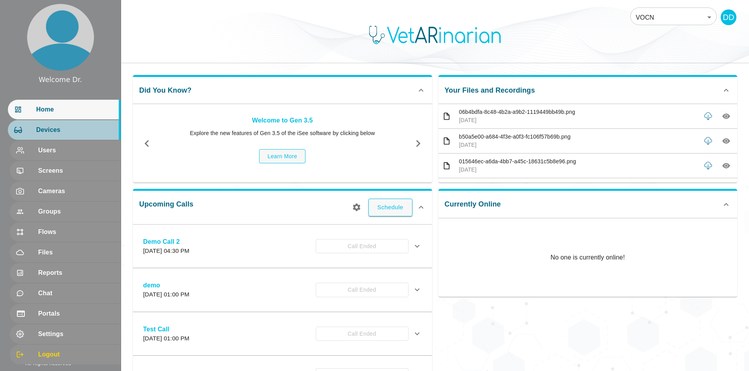
click at [52, 135] on div "Devices" at bounding box center [64, 130] width 113 height 20
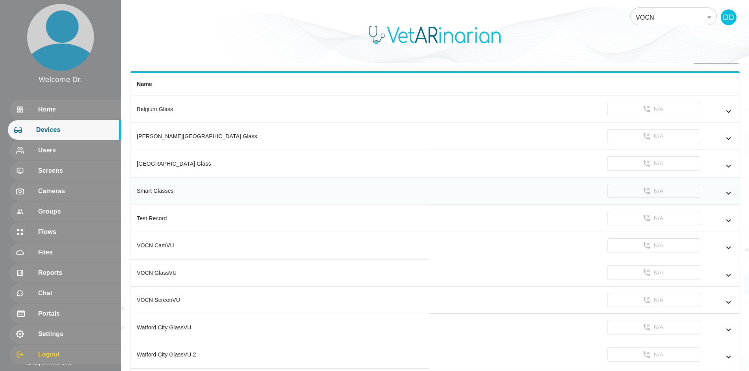
scroll to position [79, 0]
click at [727, 220] on icon "simple table" at bounding box center [728, 219] width 5 height 3
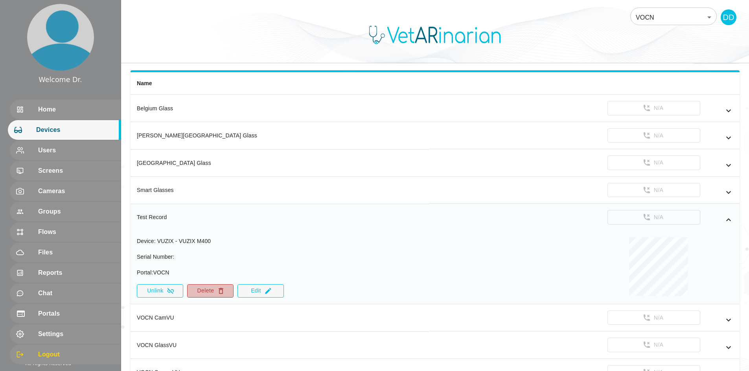
click at [223, 289] on icon "simple table" at bounding box center [221, 291] width 5 height 6
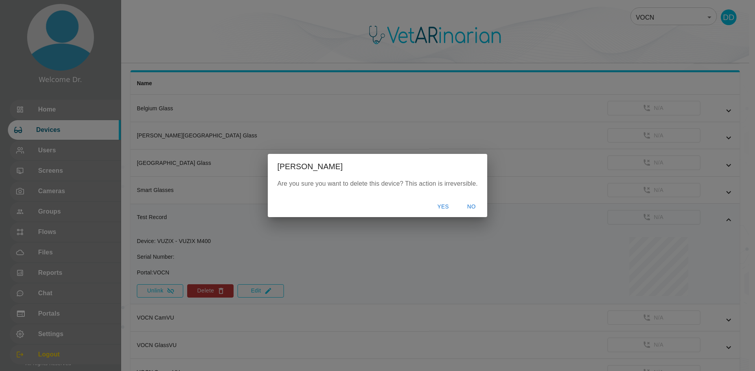
click at [444, 204] on button "Yes" at bounding box center [442, 207] width 25 height 15
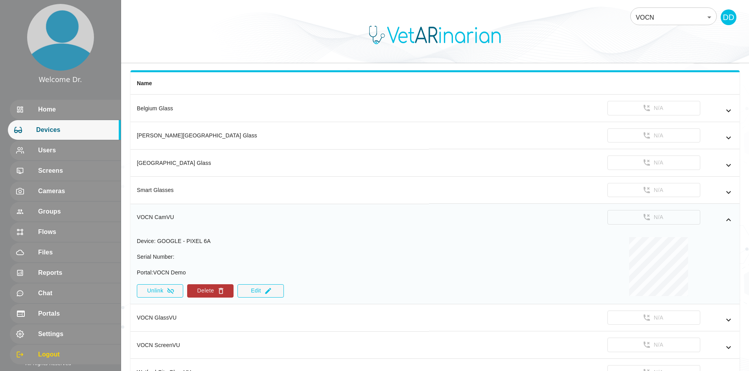
click at [46, 132] on span "Devices" at bounding box center [75, 129] width 78 height 9
click at [38, 112] on span "Home" at bounding box center [75, 109] width 78 height 9
